Goal: Understand process/instructions

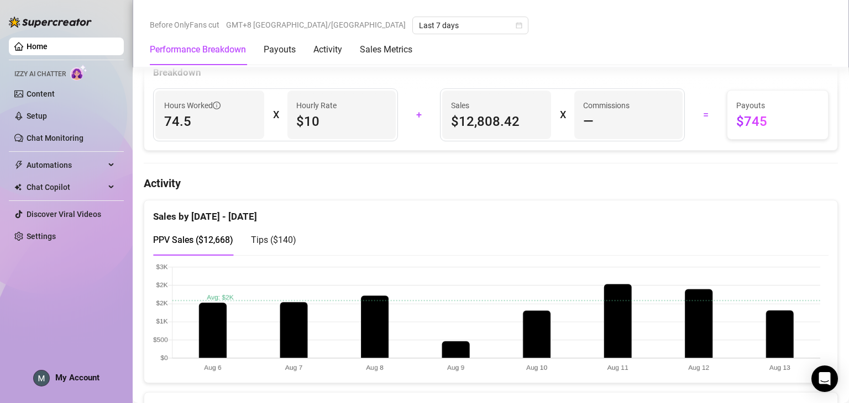
scroll to position [553, 0]
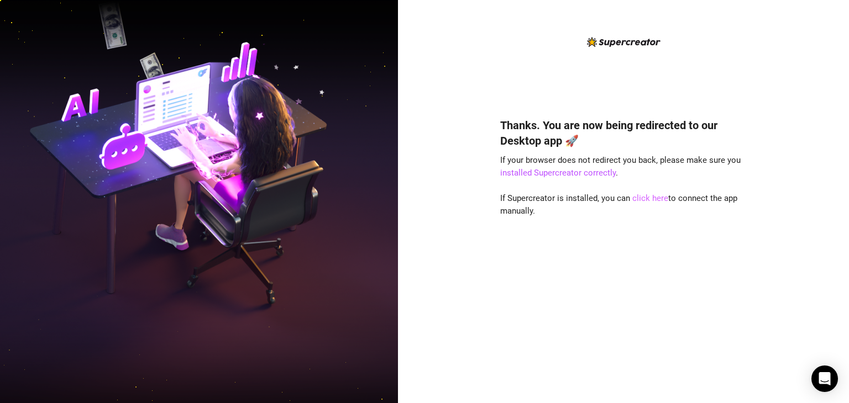
click at [648, 198] on link "click here" at bounding box center [650, 198] width 36 height 10
click at [649, 197] on link "click here" at bounding box center [650, 198] width 36 height 10
click at [641, 202] on link "click here" at bounding box center [650, 198] width 36 height 10
click at [648, 198] on link "click here" at bounding box center [650, 198] width 36 height 10
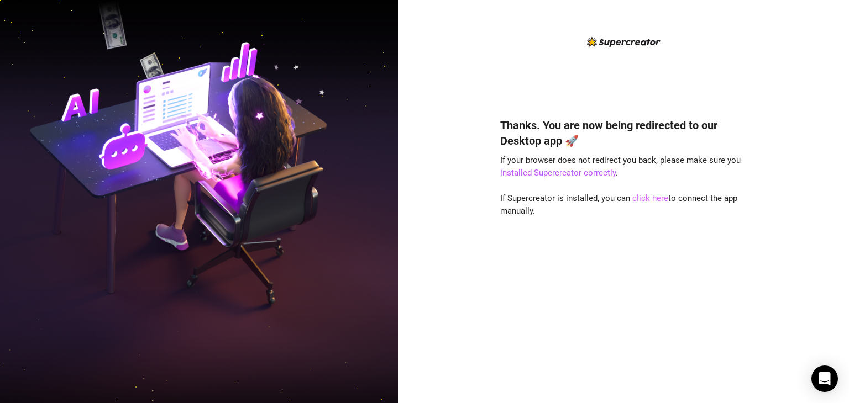
click at [648, 198] on link "click here" at bounding box center [650, 198] width 36 height 10
